Goal: Task Accomplishment & Management: Use online tool/utility

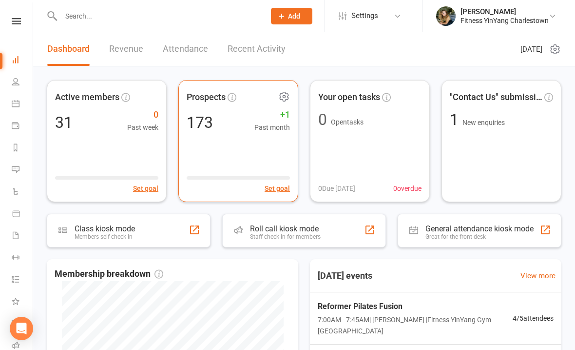
click at [284, 120] on span "+1" at bounding box center [272, 115] width 36 height 14
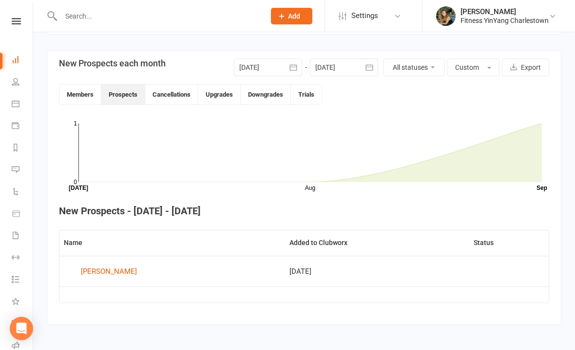
scroll to position [229, 0]
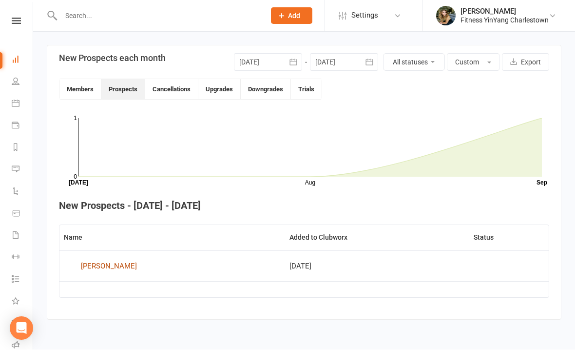
click at [106, 259] on div "[PERSON_NAME]" at bounding box center [109, 266] width 56 height 15
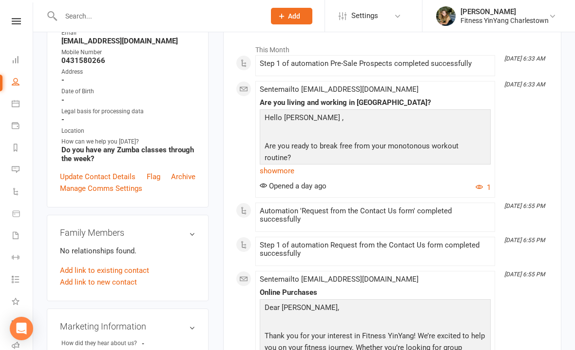
scroll to position [138, 0]
click at [287, 169] on link "show more" at bounding box center [375, 171] width 231 height 14
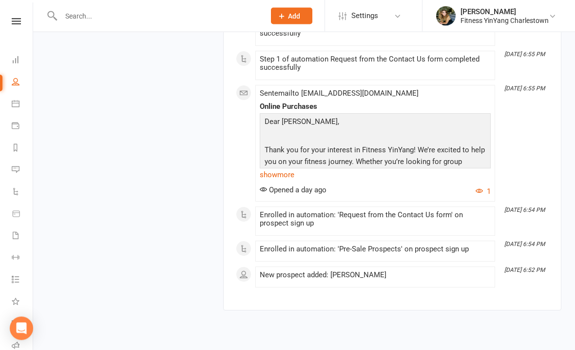
scroll to position [1203, 0]
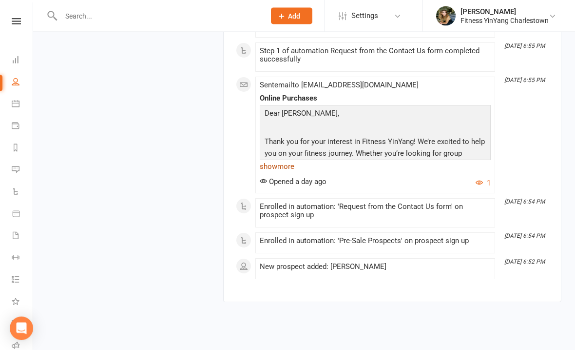
click at [292, 172] on link "show more" at bounding box center [375, 167] width 231 height 14
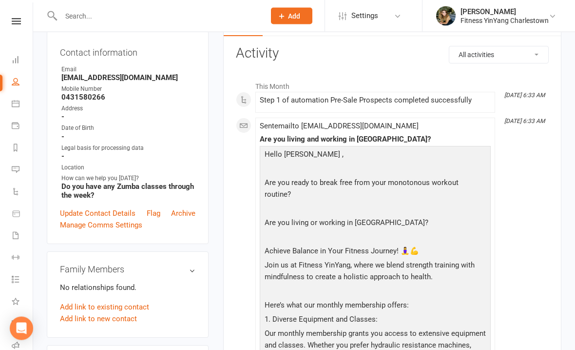
scroll to position [102, 0]
click at [16, 102] on icon at bounding box center [16, 103] width 8 height 8
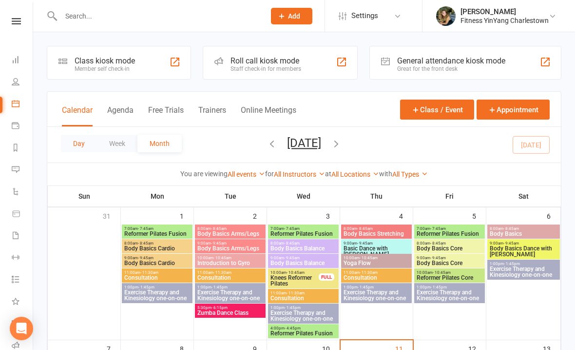
click at [76, 140] on button "Day" at bounding box center [79, 144] width 36 height 18
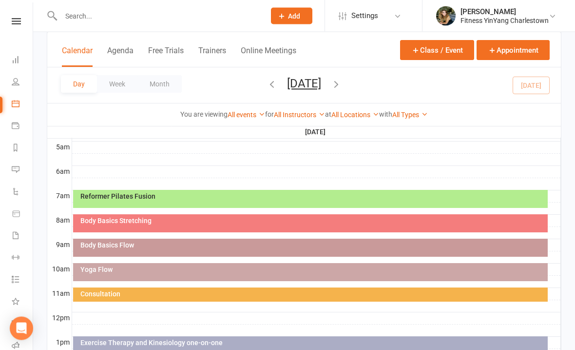
scroll to position [175, 0]
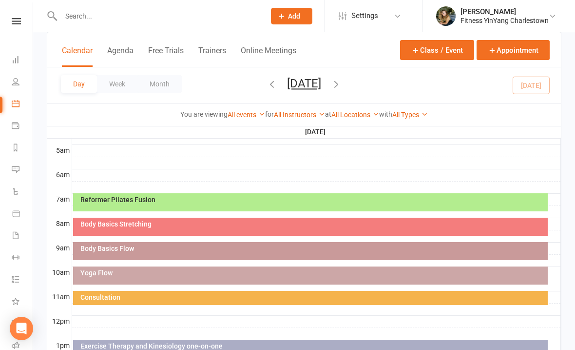
click at [329, 201] on div "Reformer Pilates Fusion" at bounding box center [313, 199] width 466 height 7
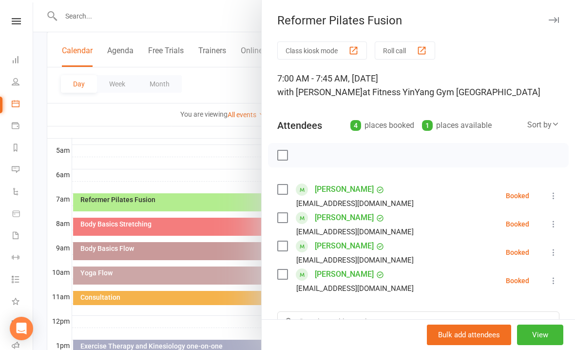
click at [561, 275] on div "Class kiosk mode Roll call 7:00 AM - 7:45 AM, [DATE] with [PERSON_NAME] at Fitn…" at bounding box center [418, 255] width 313 height 428
click at [557, 283] on icon at bounding box center [554, 280] width 10 height 10
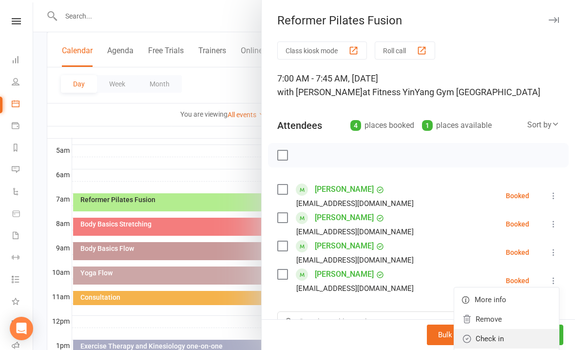
click at [506, 336] on link "Check in" at bounding box center [506, 338] width 105 height 19
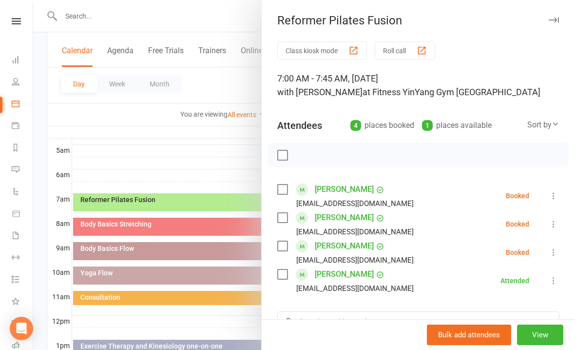
click at [563, 190] on div "Class kiosk mode Roll call 7:00 AM - 7:45 AM, [DATE] with [PERSON_NAME] at Fitn…" at bounding box center [418, 255] width 313 height 428
click at [559, 198] on icon at bounding box center [554, 196] width 10 height 10
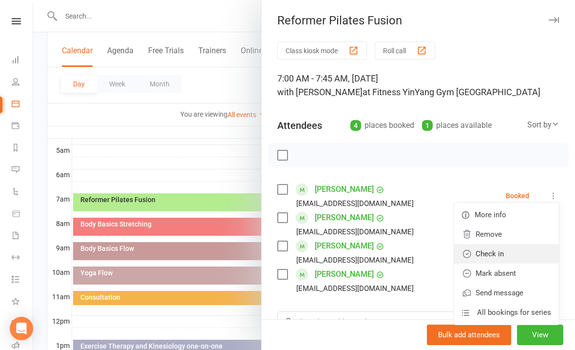
click at [497, 253] on link "Check in" at bounding box center [506, 253] width 105 height 19
